Goal: Task Accomplishment & Management: Manage account settings

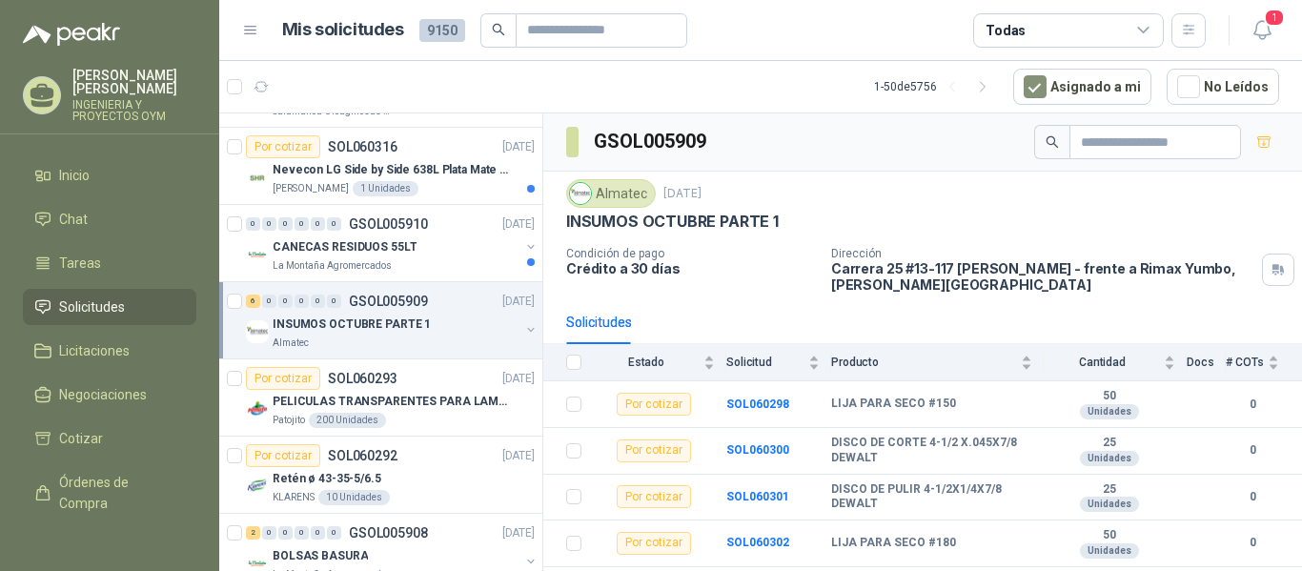
scroll to position [814, 0]
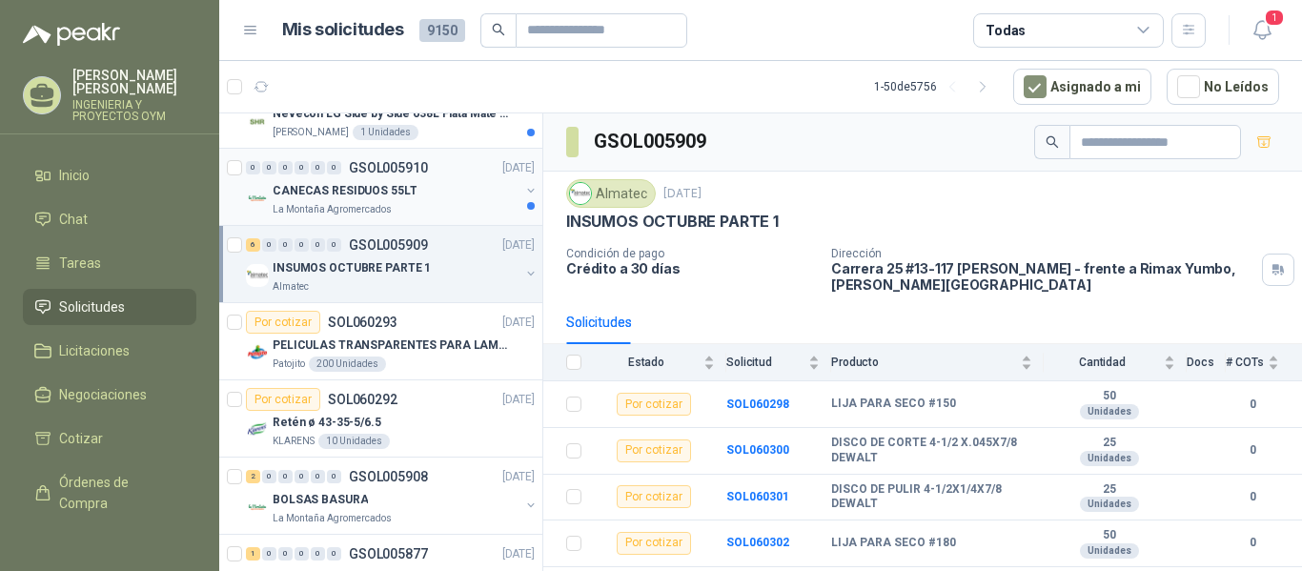
click at [444, 213] on div "La Montaña Agromercados" at bounding box center [396, 209] width 247 height 15
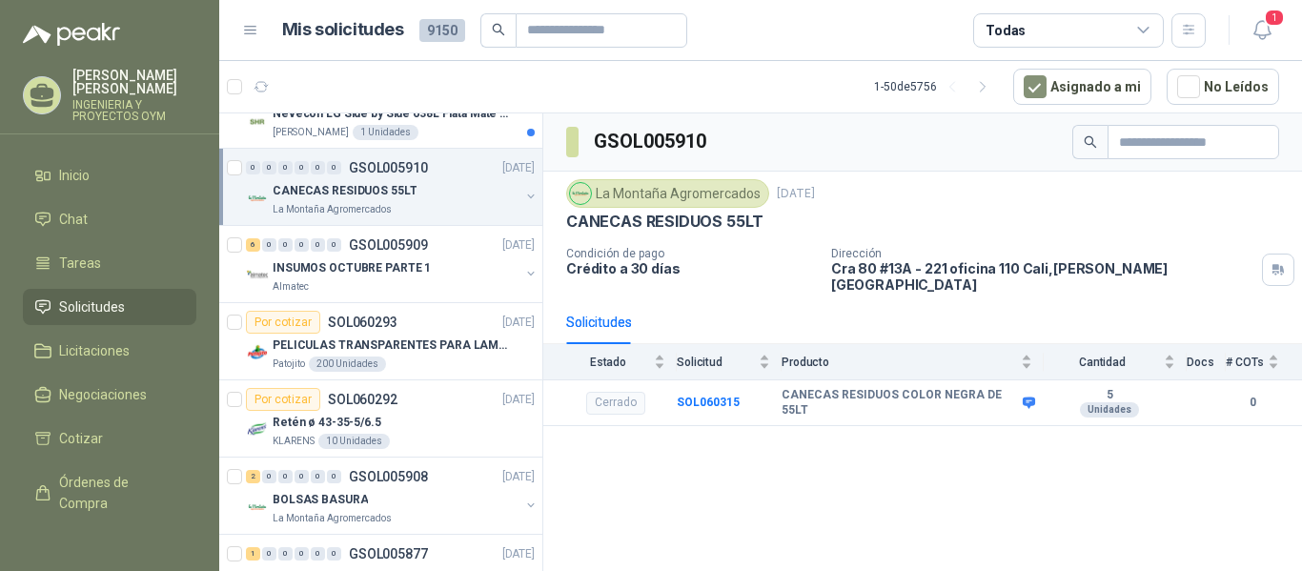
scroll to position [623, 0]
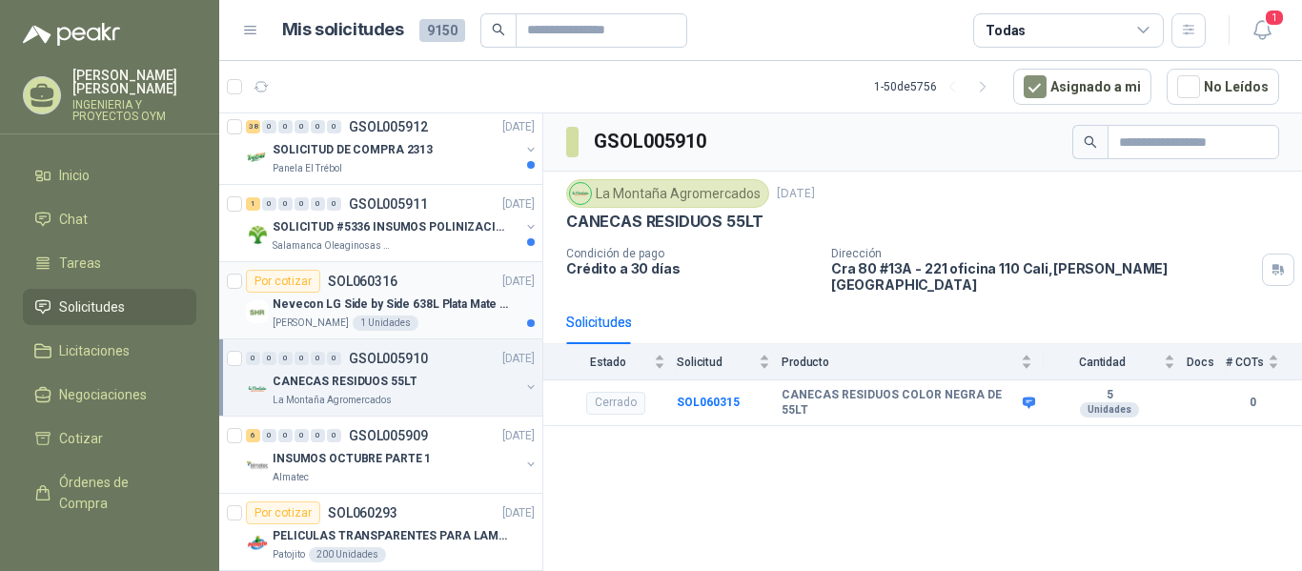
click at [398, 284] on div "Por cotizar SOL060316 [DATE]" at bounding box center [390, 281] width 289 height 23
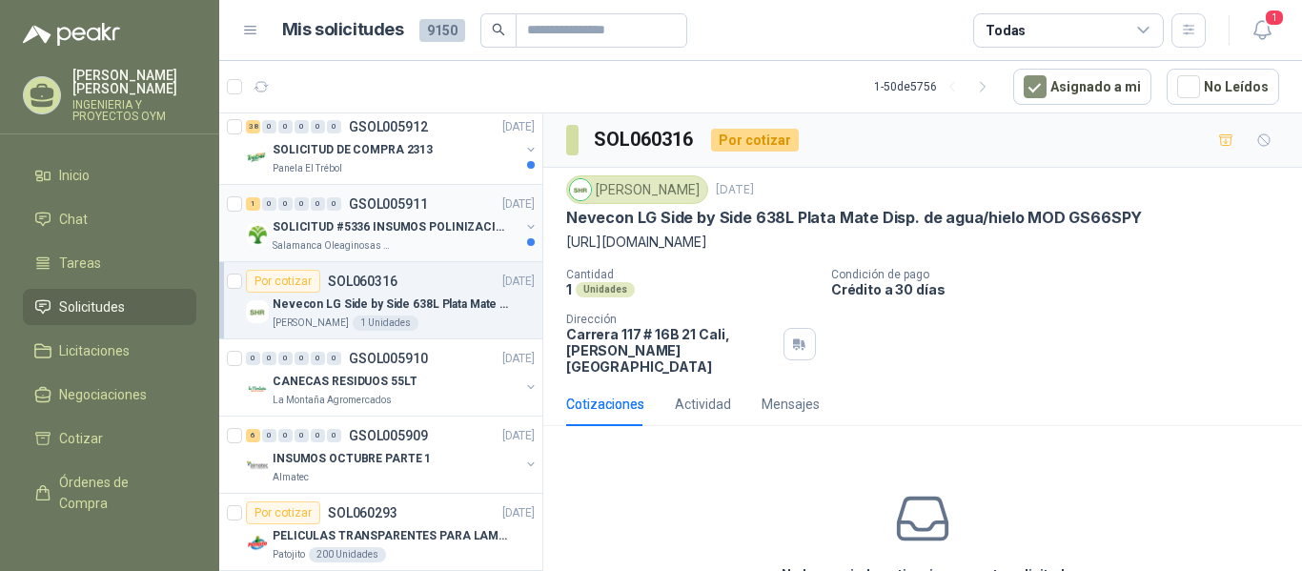
click at [429, 245] on div "Salamanca Oleaginosas SAS" at bounding box center [396, 245] width 247 height 15
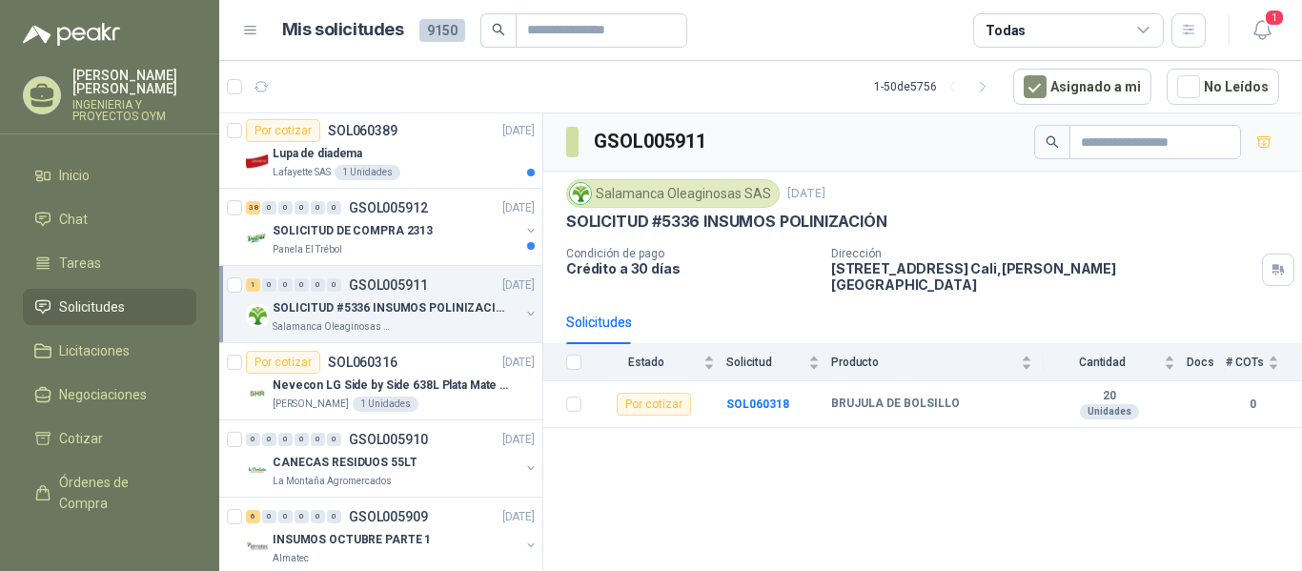
scroll to position [486, 0]
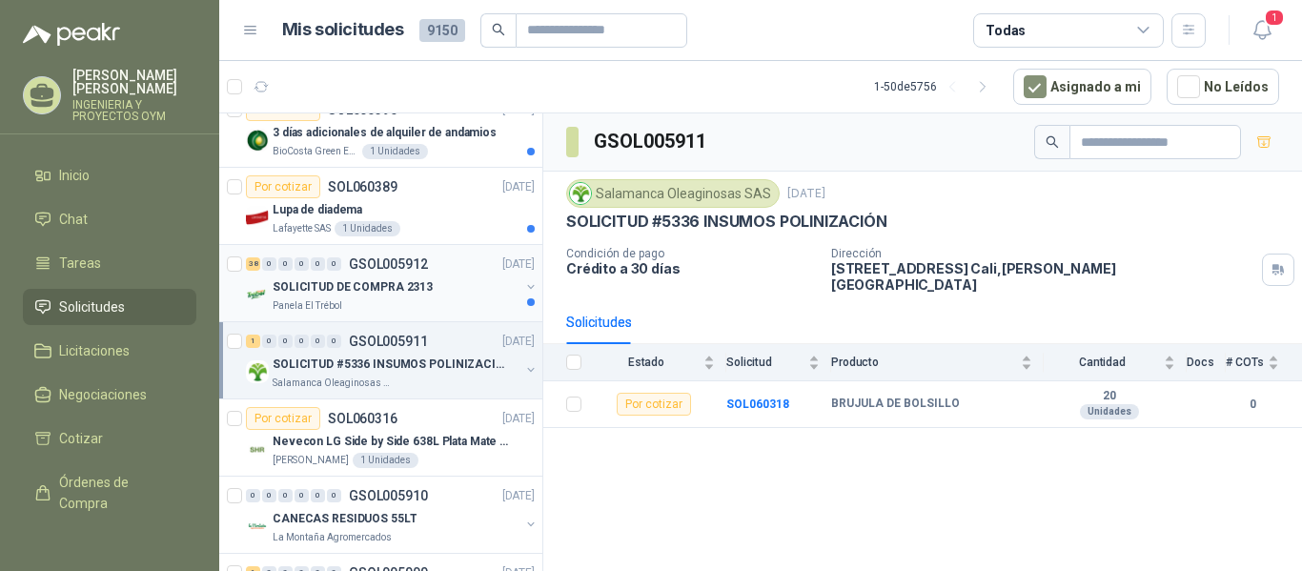
click at [433, 272] on div "38 0 0 0 0 0 GSOL005912 [DATE]" at bounding box center [392, 264] width 293 height 23
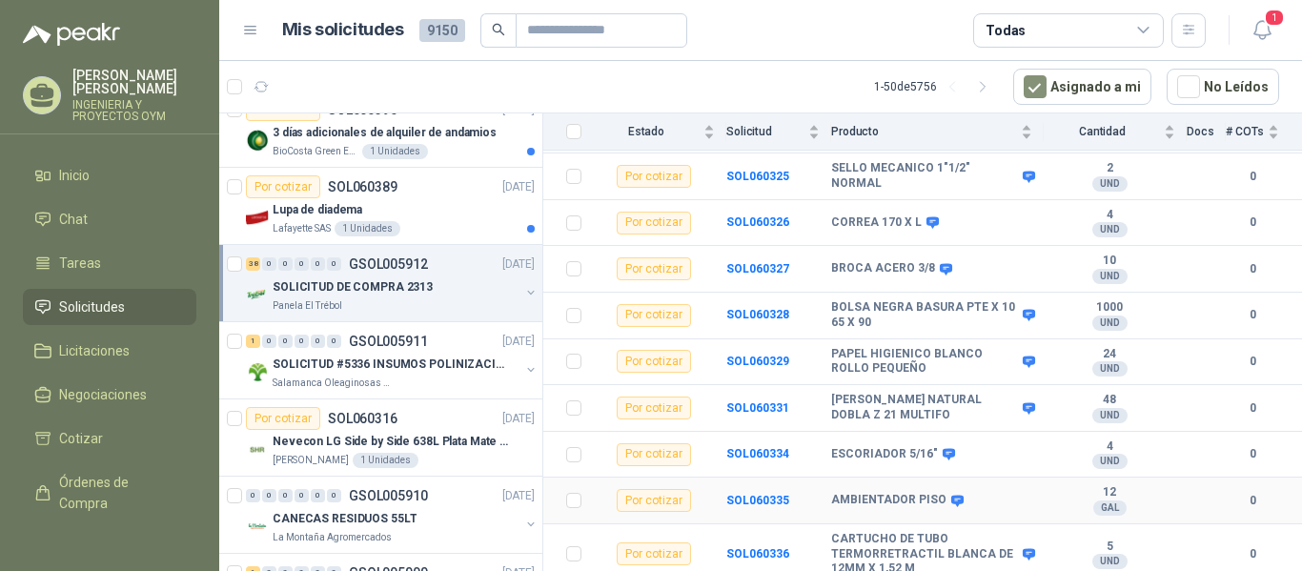
scroll to position [477, 0]
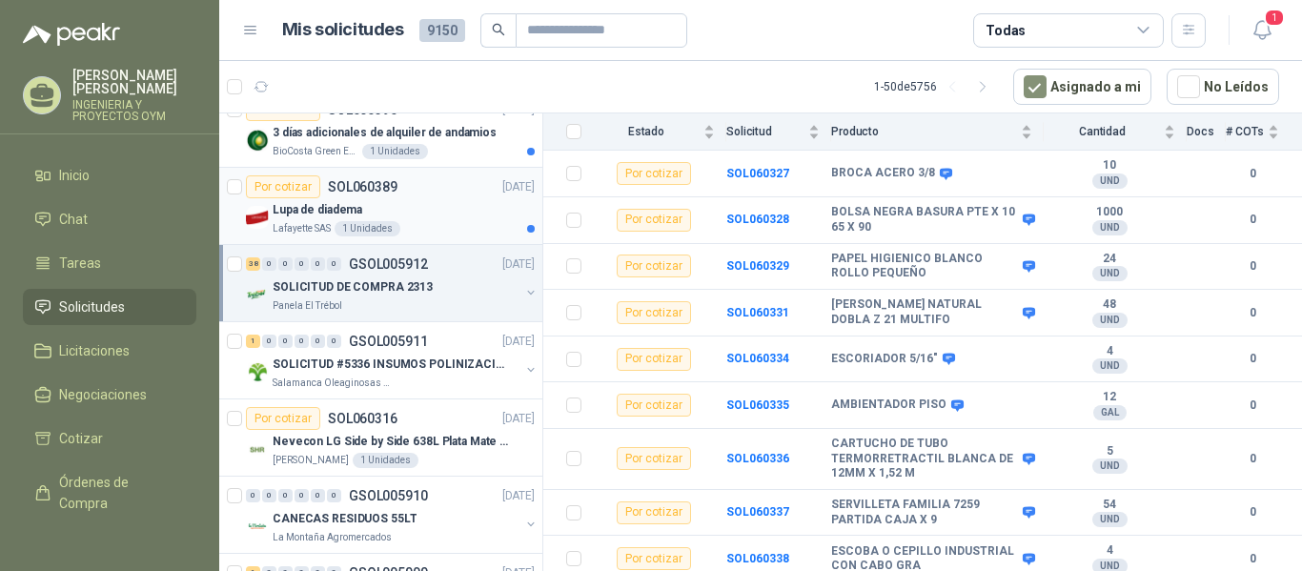
click at [446, 210] on div "Lupa de diadema" at bounding box center [404, 209] width 262 height 23
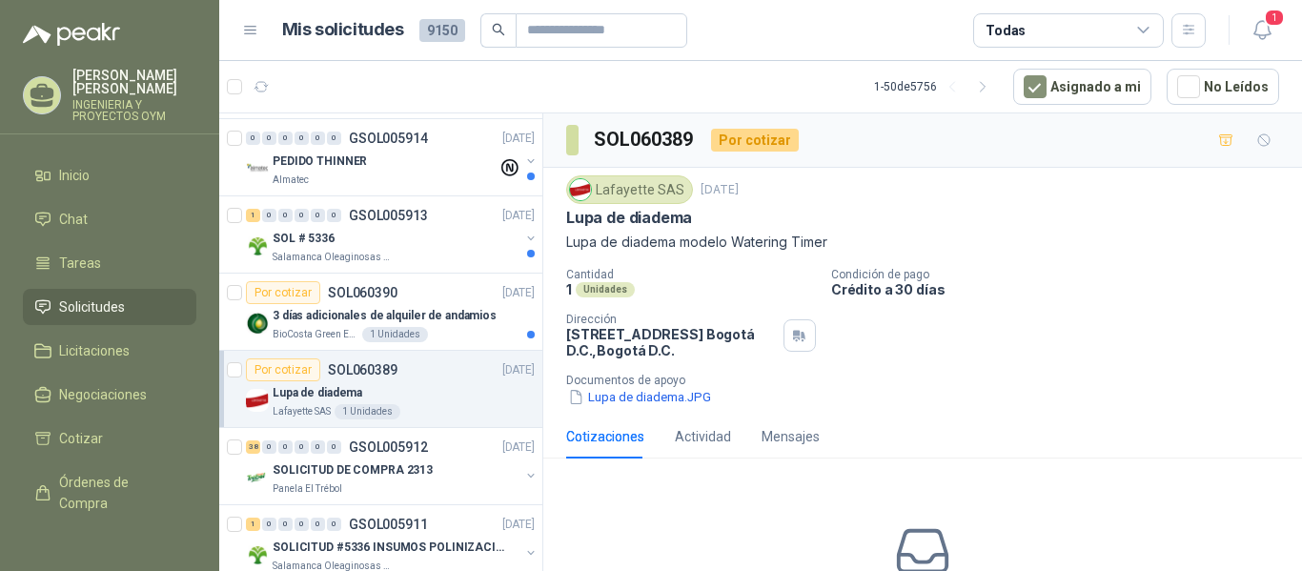
scroll to position [287, 0]
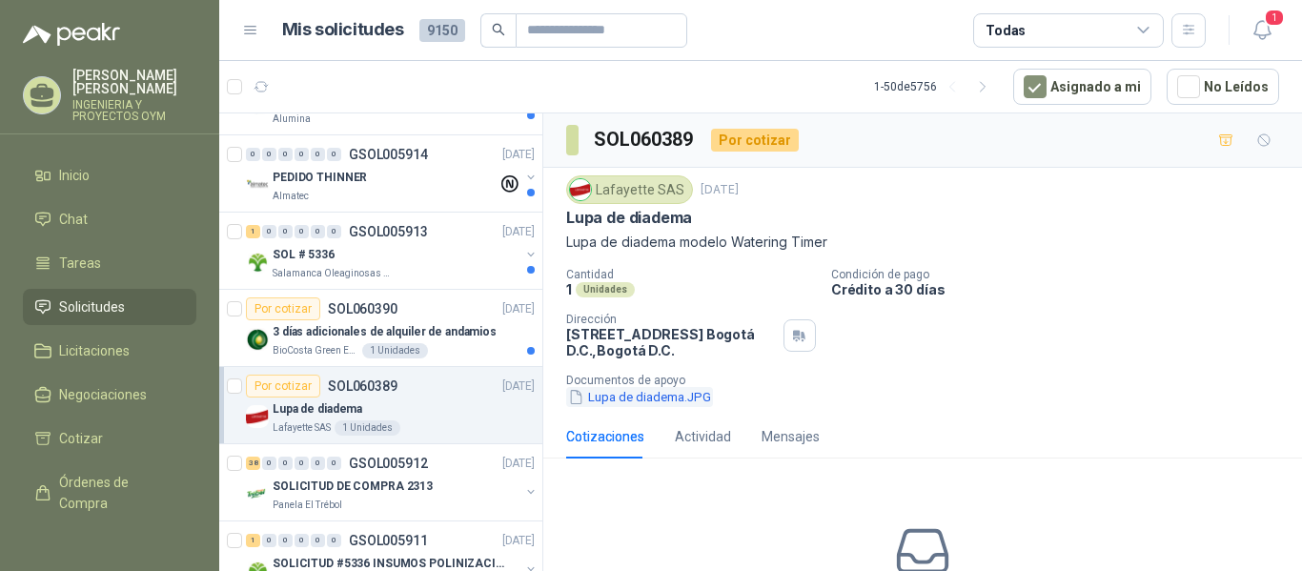
click at [623, 395] on button "Lupa de diadema.JPG" at bounding box center [639, 397] width 147 height 20
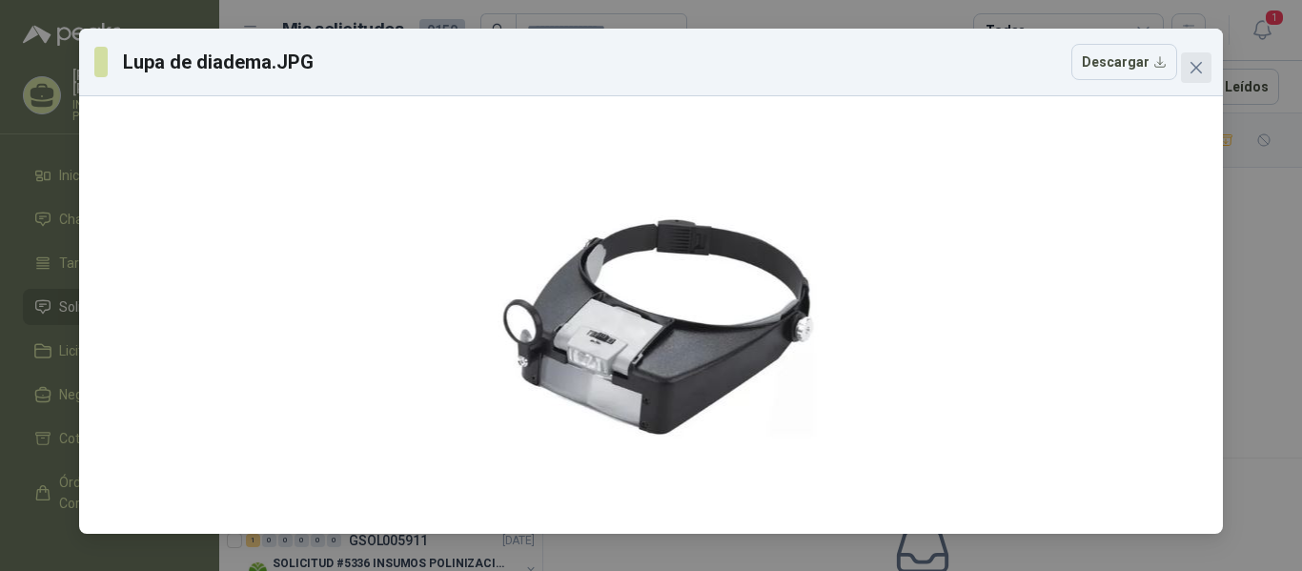
click at [1201, 71] on icon "close" at bounding box center [1196, 67] width 15 height 15
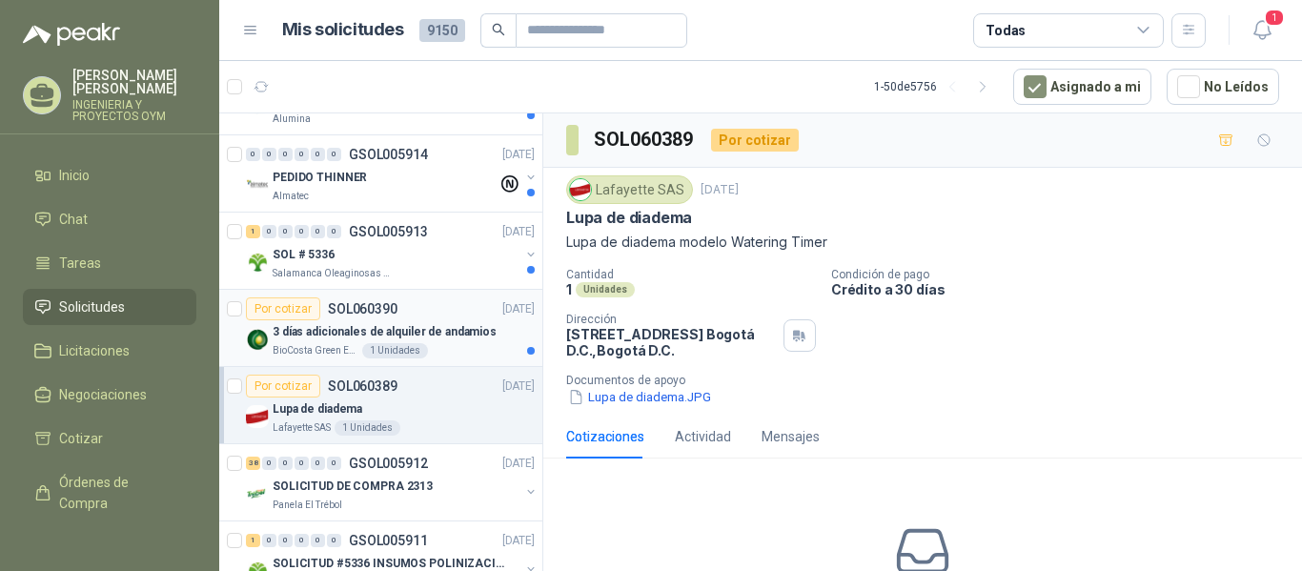
click at [435, 316] on div "Por cotizar SOL060390 [DATE]" at bounding box center [390, 308] width 289 height 23
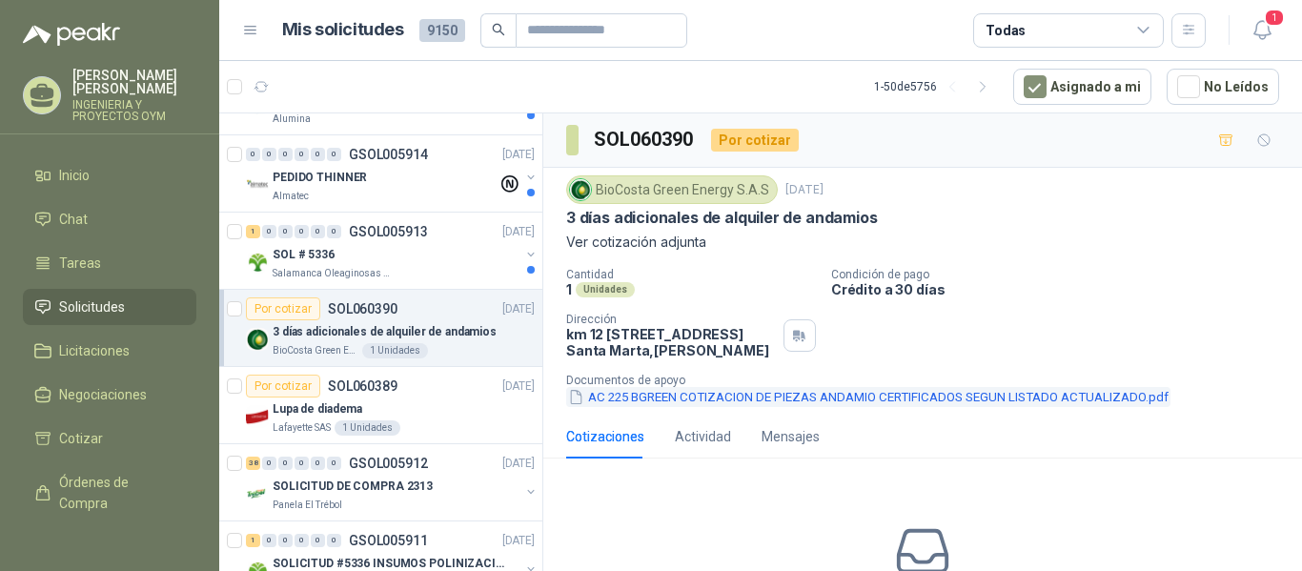
click at [628, 407] on button "AC 225 BGREEN COTIZACION DE PIEZAS ANDAMIO CERTIFICADOS SEGUN LISTADO ACTUALIZA…" at bounding box center [868, 397] width 604 height 20
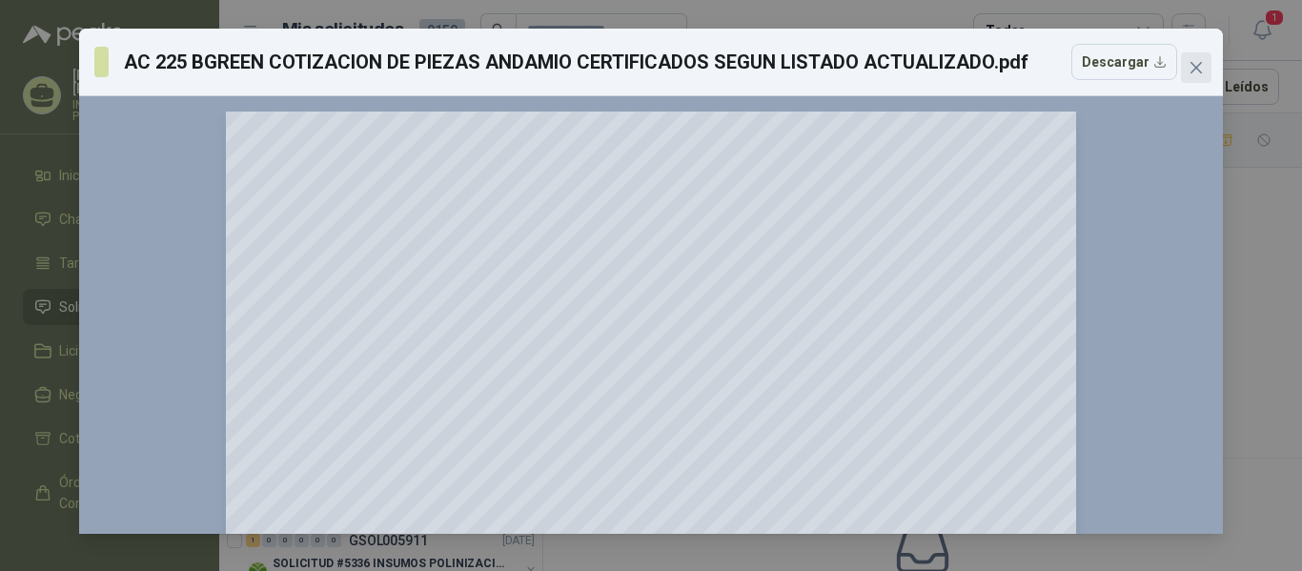
click at [1201, 73] on icon "close" at bounding box center [1196, 67] width 11 height 11
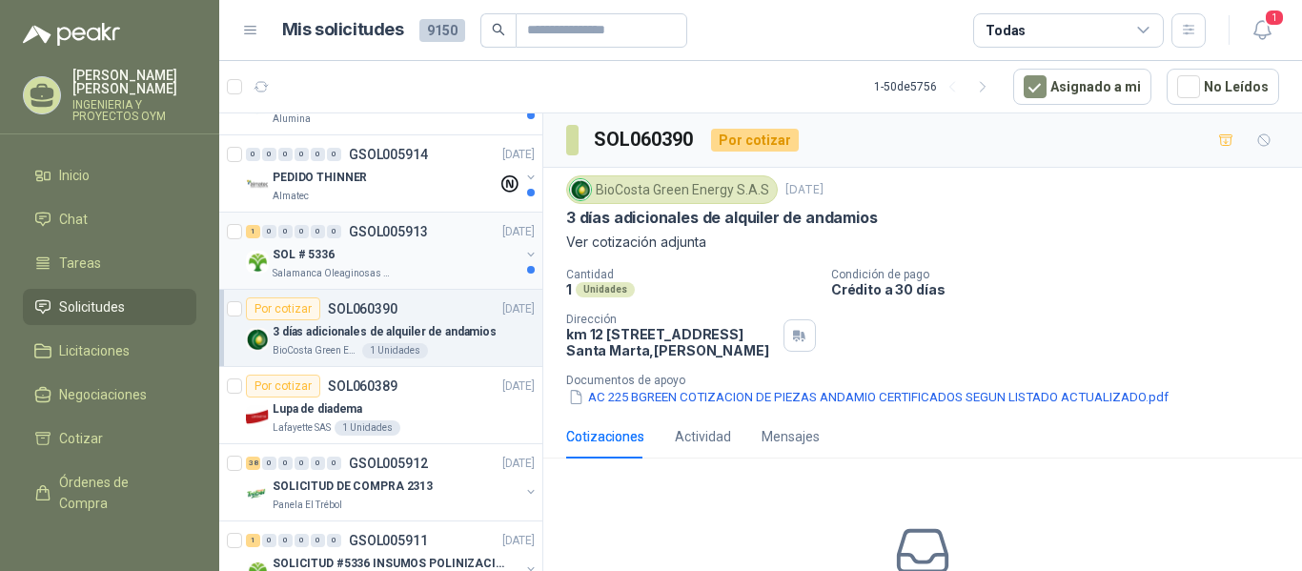
click at [423, 262] on div "SOL # 5336" at bounding box center [396, 254] width 247 height 23
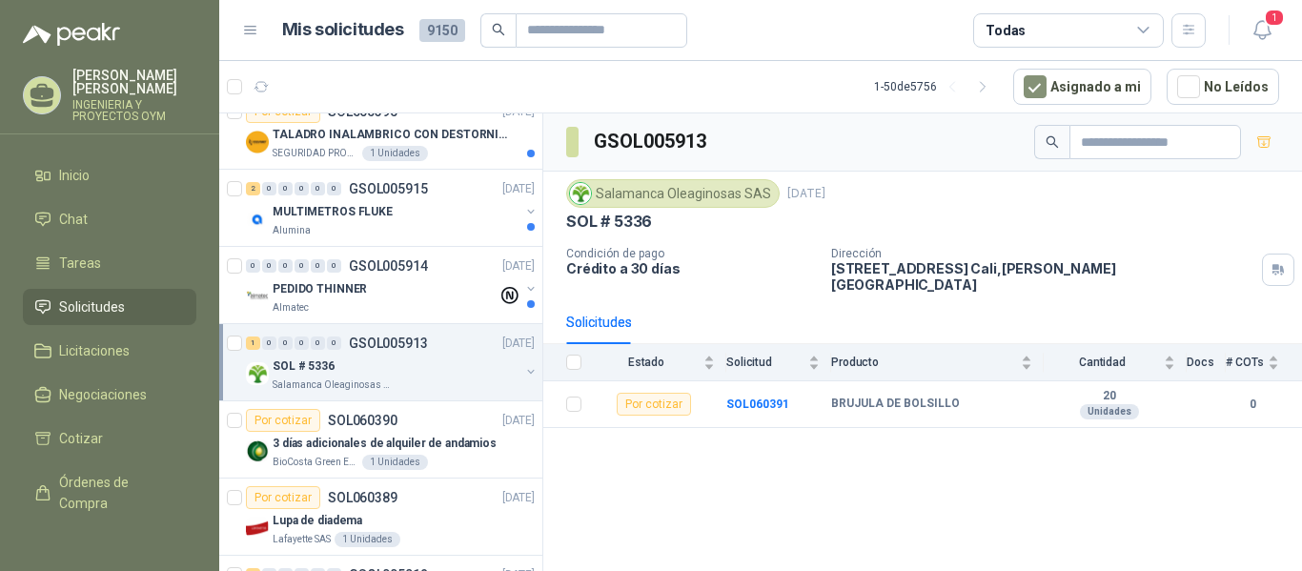
scroll to position [135, 0]
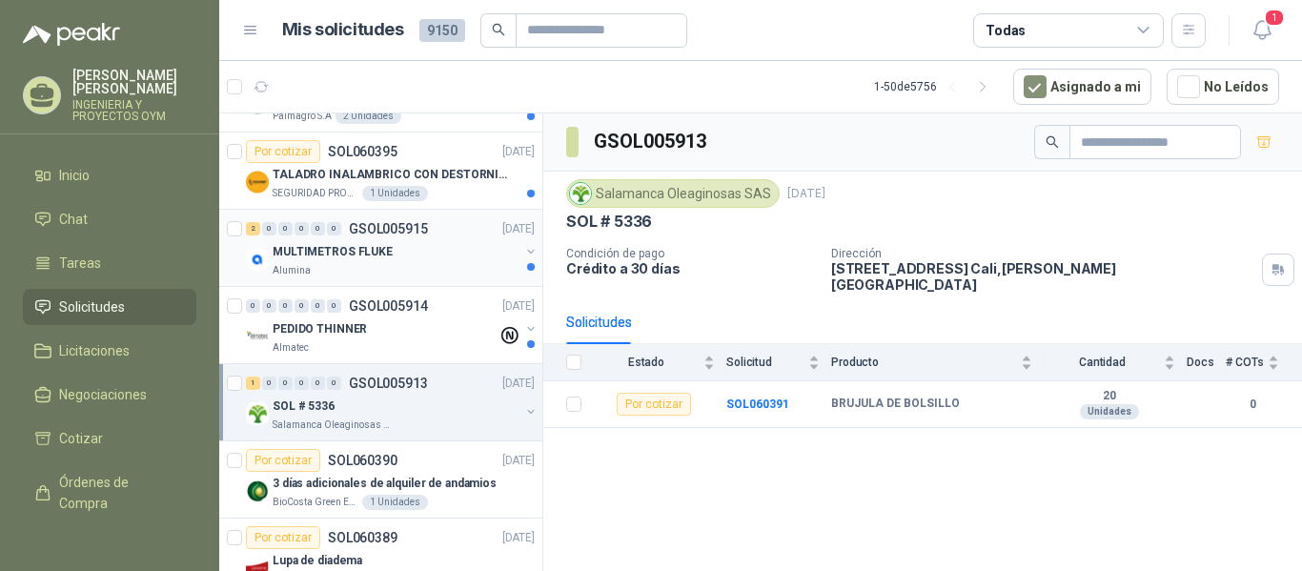
click at [429, 262] on div "MULTIMETROS FLUKE" at bounding box center [396, 251] width 247 height 23
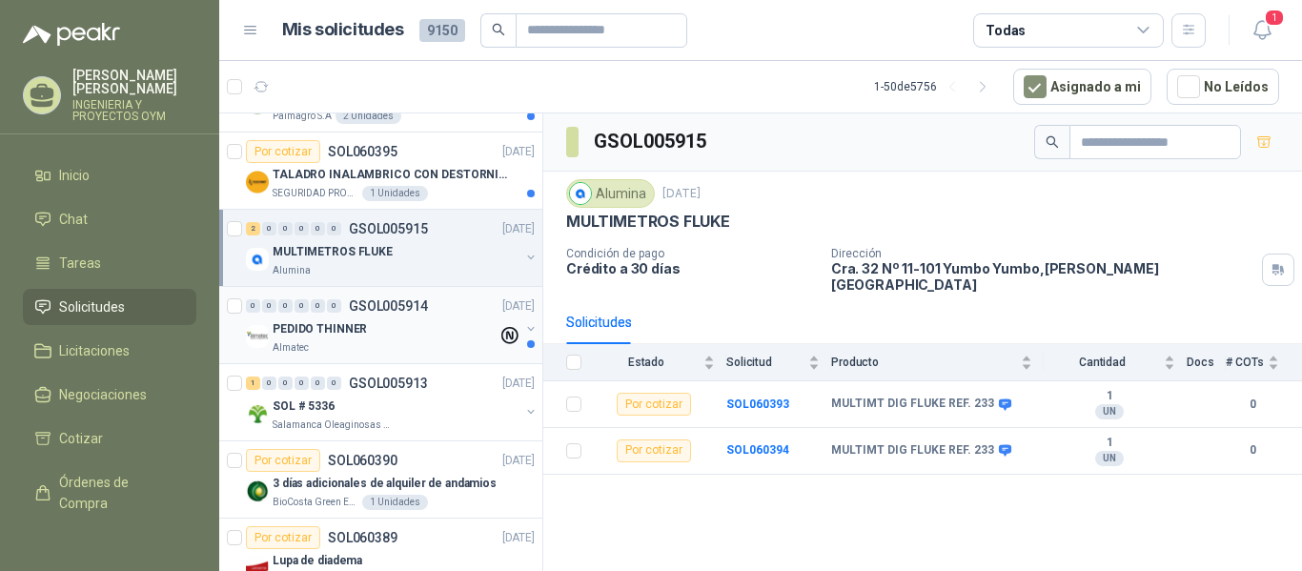
click at [315, 314] on div "0 0 0 0 0 0 GSOL005914 [DATE]" at bounding box center [392, 306] width 293 height 23
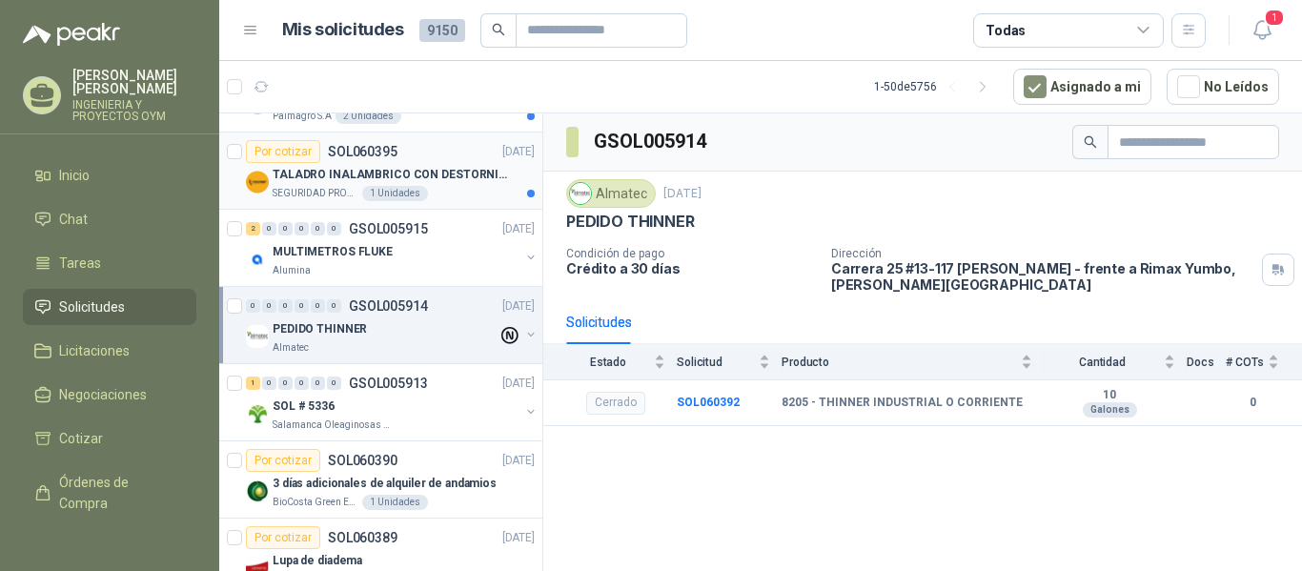
click at [364, 204] on article "Por cotizar SOL060395 [DATE] TALADRO INALAMBRICO CON DESTORNILLADOR DE ESTRIA S…" at bounding box center [380, 171] width 323 height 77
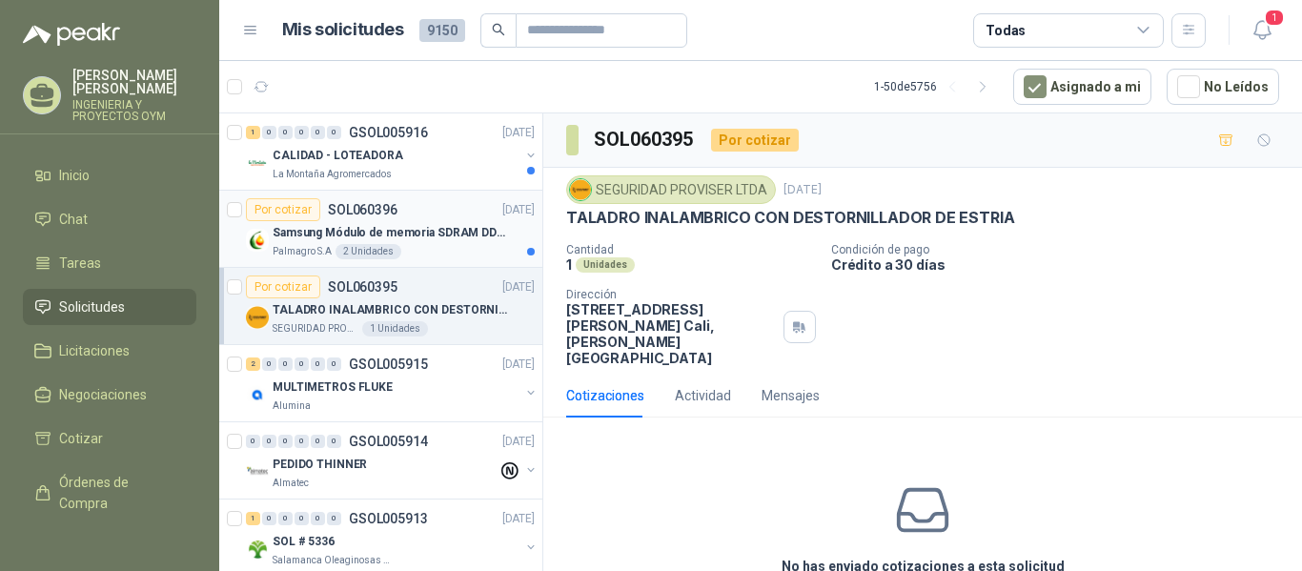
click at [421, 224] on p "Samsung Módulo de memoria SDRAM DDR4 M393A2G40DB0 de 16 GB M393A2G40DB0-CPB" at bounding box center [391, 233] width 237 height 18
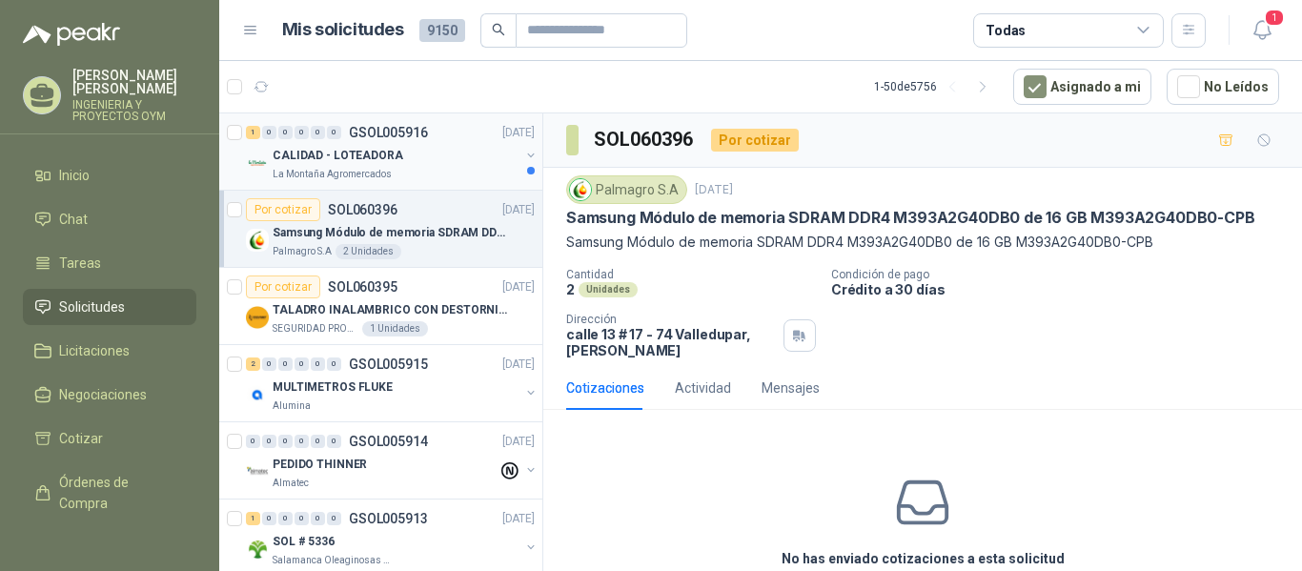
click at [421, 172] on div "La Montaña Agromercados" at bounding box center [396, 174] width 247 height 15
